Goal: Information Seeking & Learning: Find specific fact

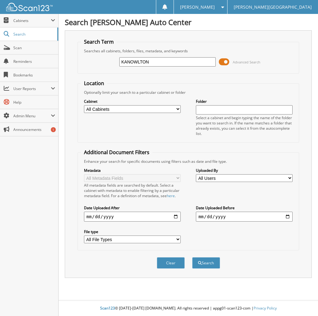
type input "KANOWLTON"
click at [192, 257] on button "Search" at bounding box center [206, 262] width 28 height 11
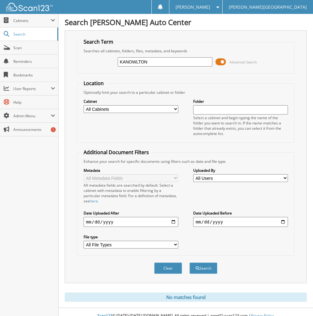
drag, startPoint x: 165, startPoint y: 59, endPoint x: 59, endPoint y: 46, distance: 106.6
click at [60, 47] on div "Search [PERSON_NAME] Auto Center Search Term Searches all cabinets, folders, fi…" at bounding box center [186, 162] width 255 height 324
